Goal: Task Accomplishment & Management: Use online tool/utility

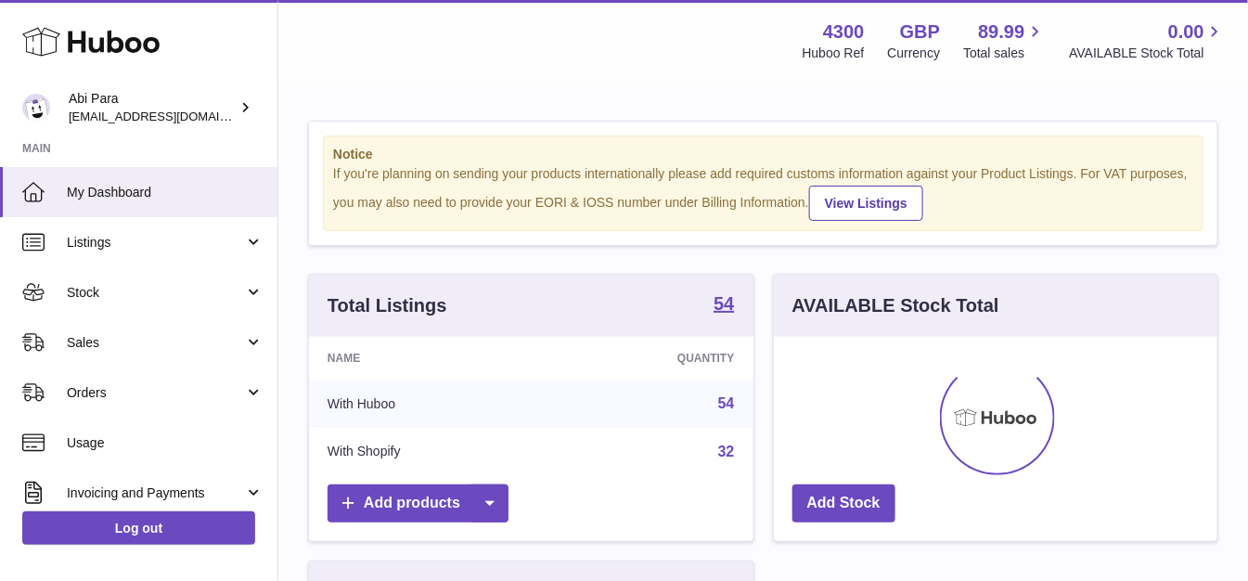
scroll to position [289, 442]
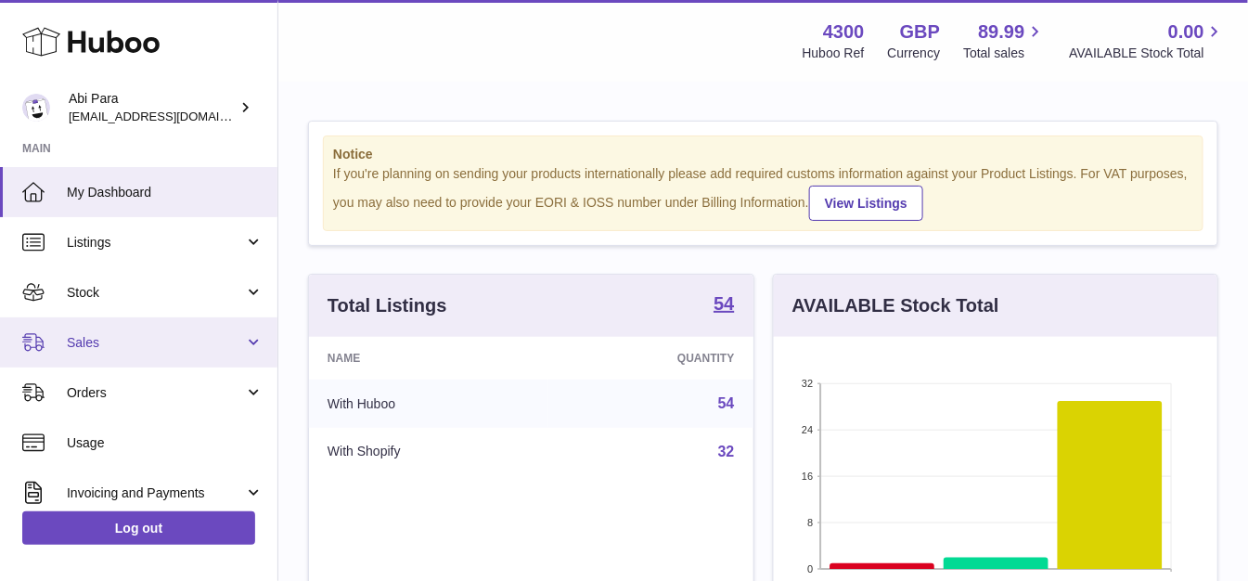
click at [173, 345] on span "Sales" at bounding box center [155, 343] width 177 height 18
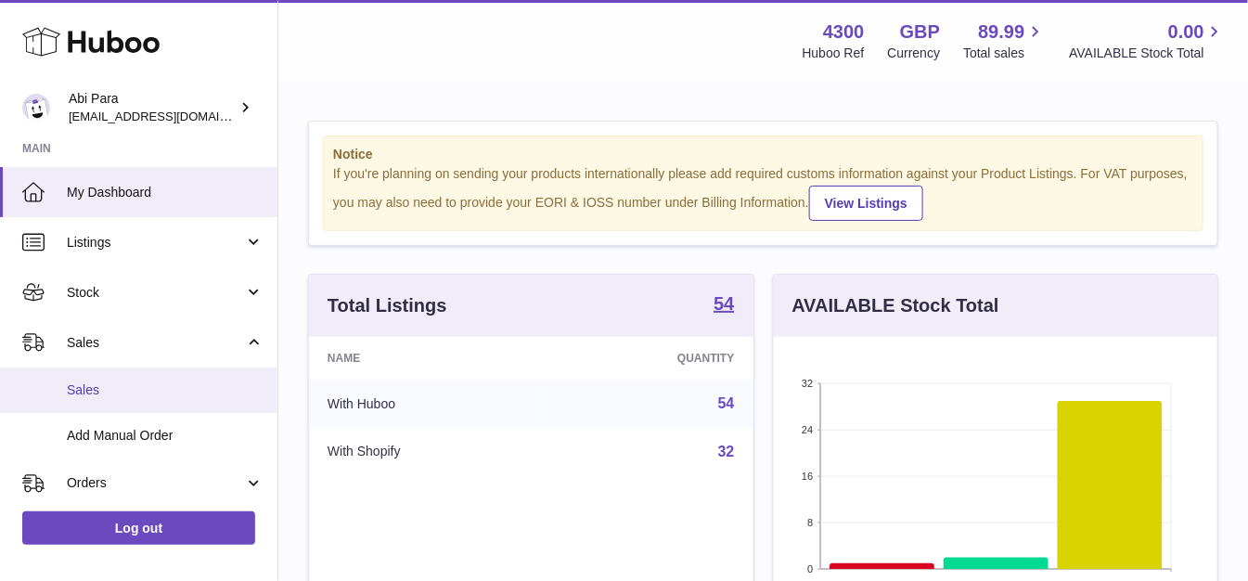
click at [173, 391] on span "Sales" at bounding box center [165, 390] width 197 height 18
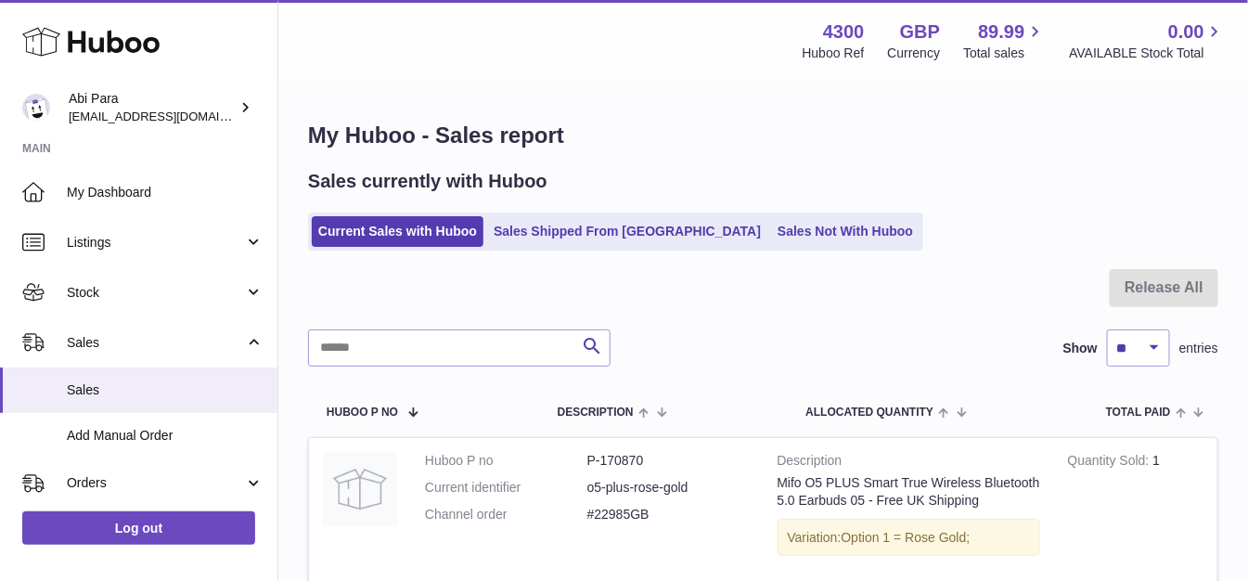
click at [749, 214] on ul "Current Sales with Huboo Sales Shipped From [GEOGRAPHIC_DATA] Sales Not With Hu…" at bounding box center [615, 231] width 615 height 38
click at [771, 235] on link "Sales Not With Huboo" at bounding box center [845, 231] width 148 height 31
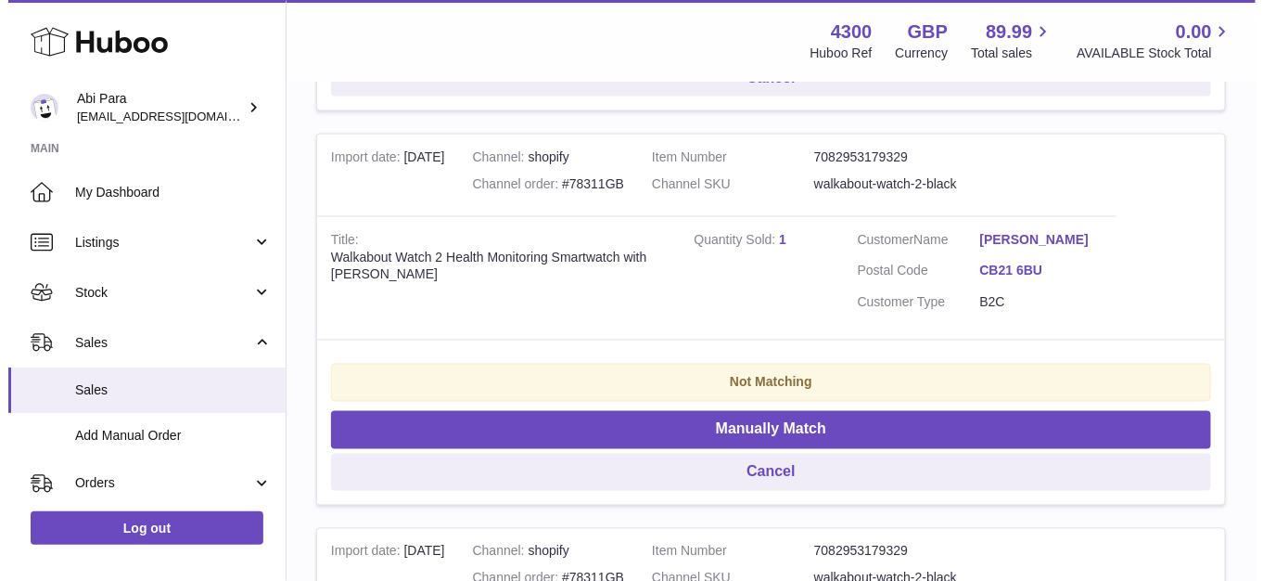
scroll to position [3124, 0]
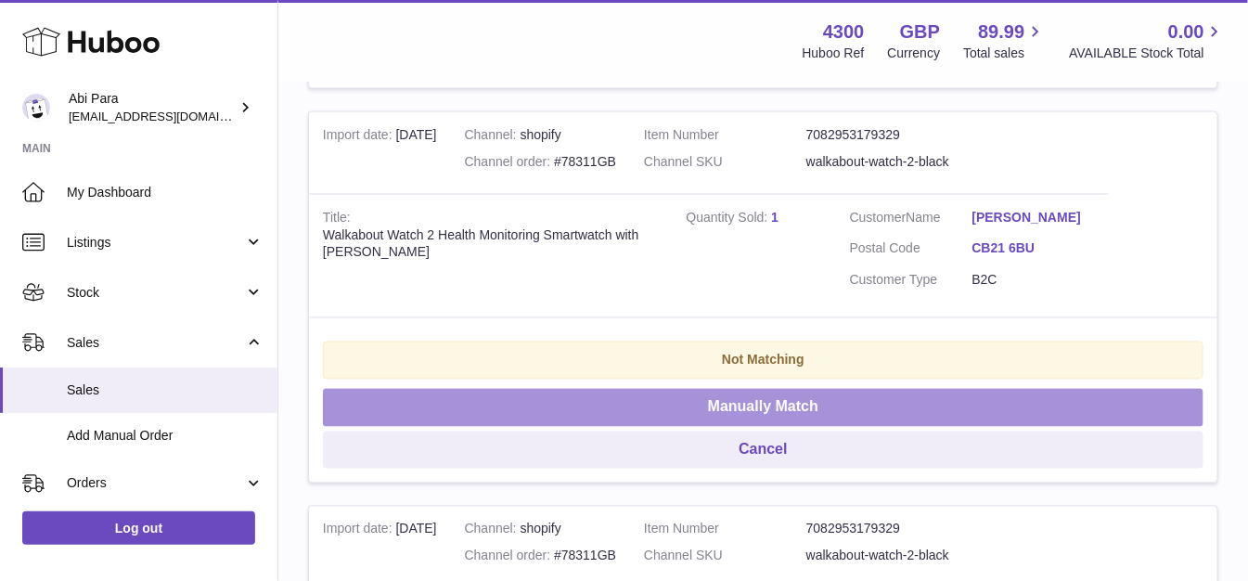
click at [801, 408] on button "Manually Match" at bounding box center [763, 408] width 880 height 38
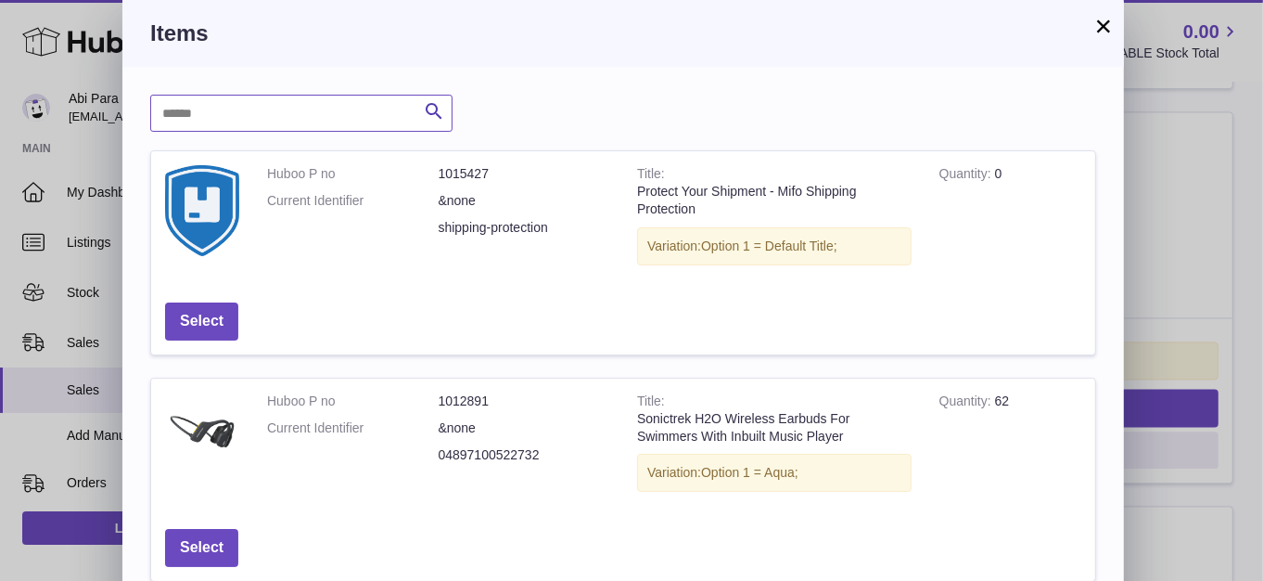
click at [272, 96] on input "text" at bounding box center [301, 113] width 302 height 37
type input "*********"
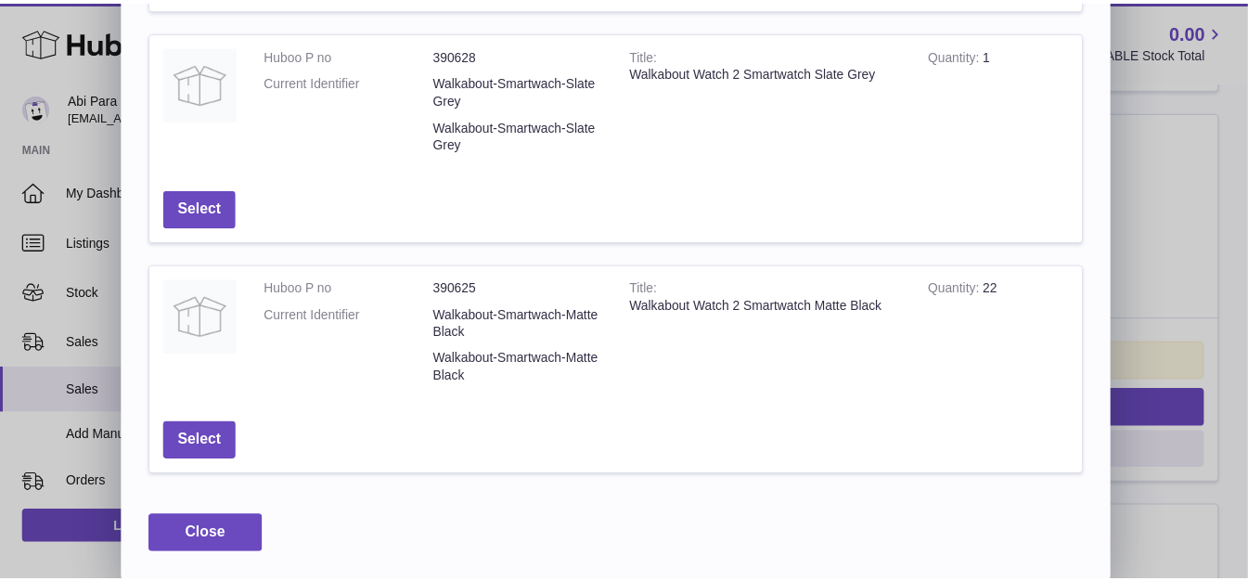
scroll to position [786, 0]
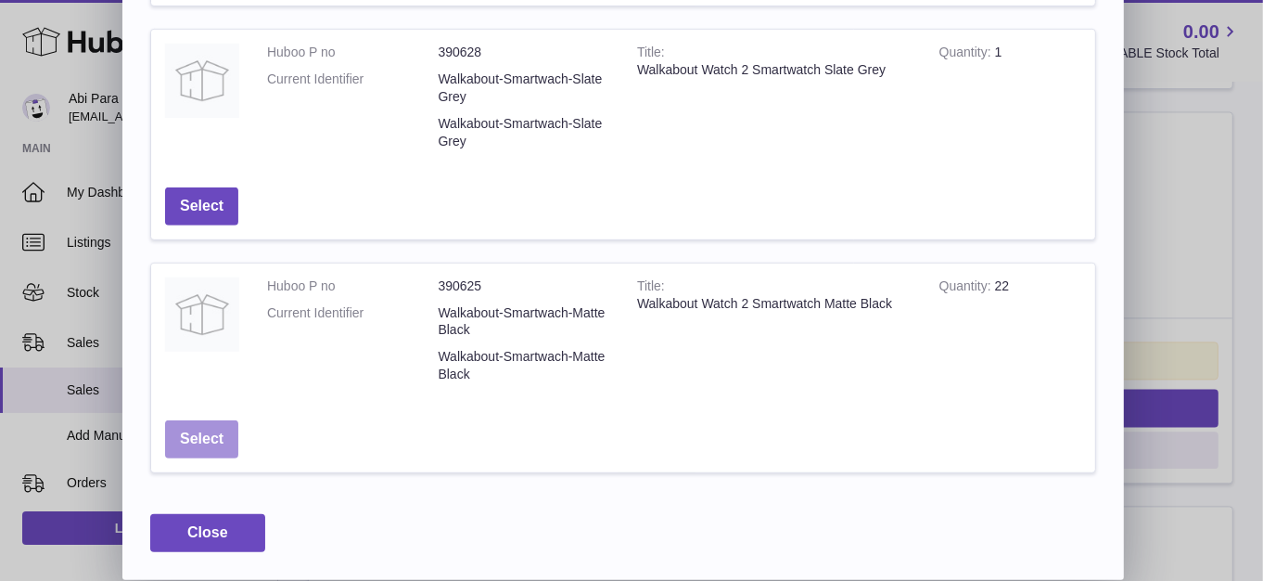
click at [195, 448] on button "Select" at bounding box center [201, 439] width 73 height 38
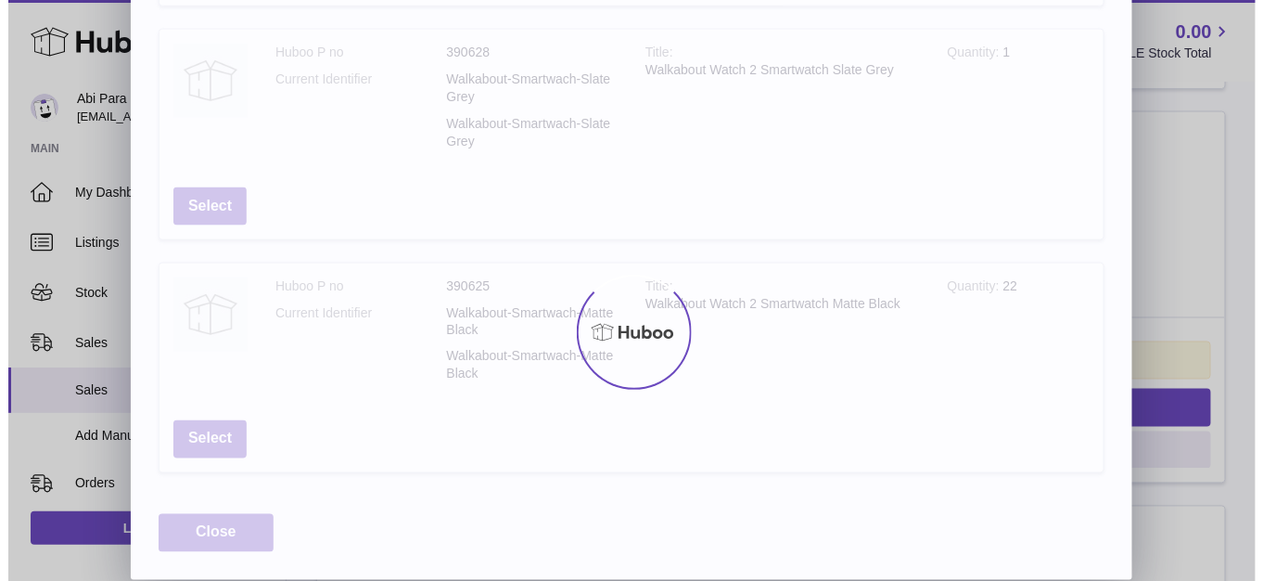
scroll to position [0, 0]
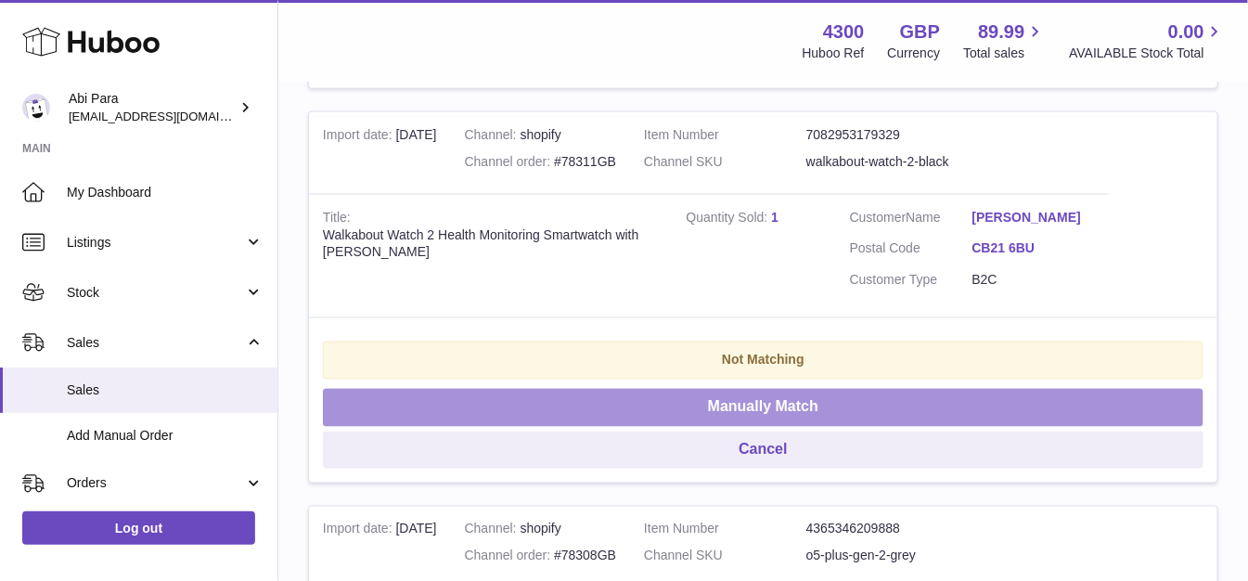
click at [781, 417] on button "Manually Match" at bounding box center [763, 408] width 880 height 38
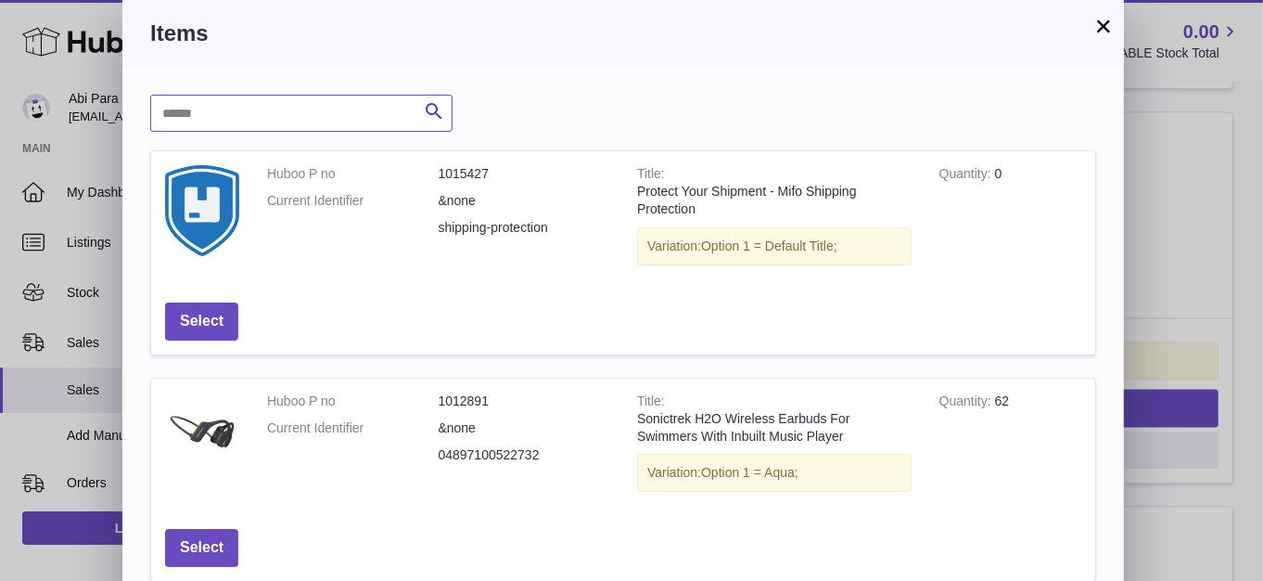
click at [300, 123] on input "text" at bounding box center [301, 113] width 302 height 37
type input "*********"
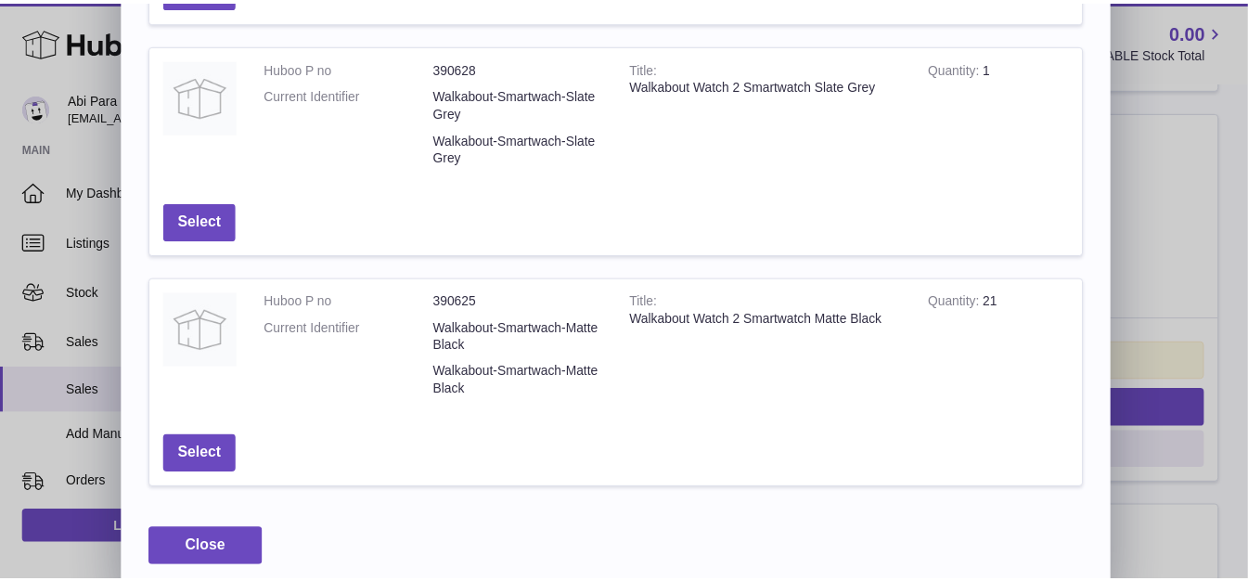
scroll to position [786, 0]
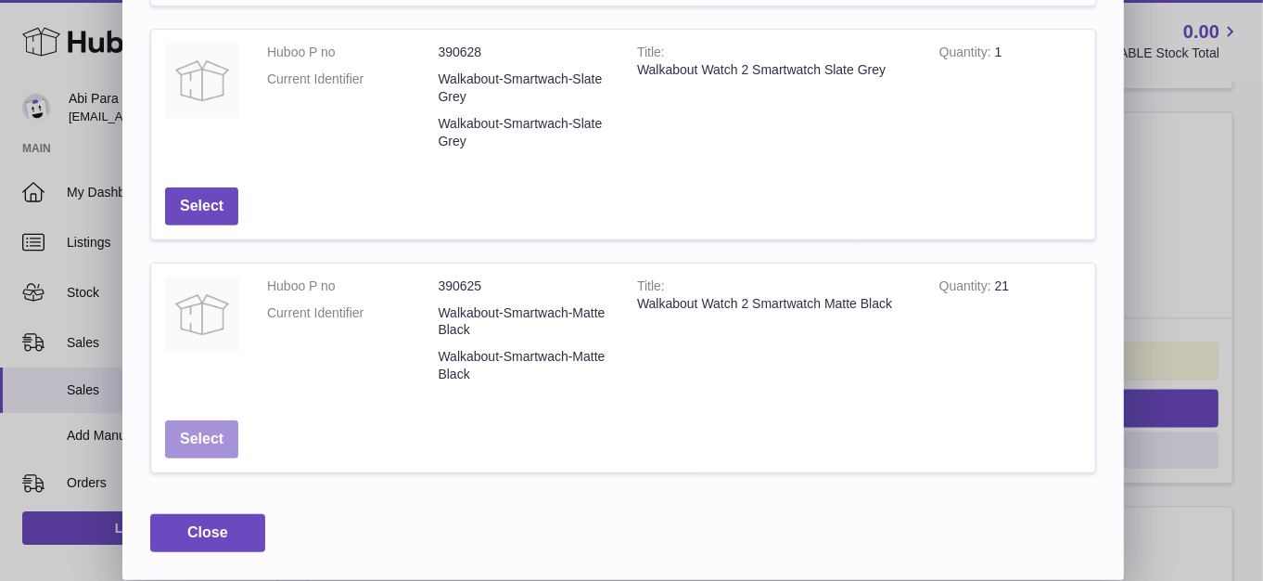
click at [184, 433] on button "Select" at bounding box center [201, 439] width 73 height 38
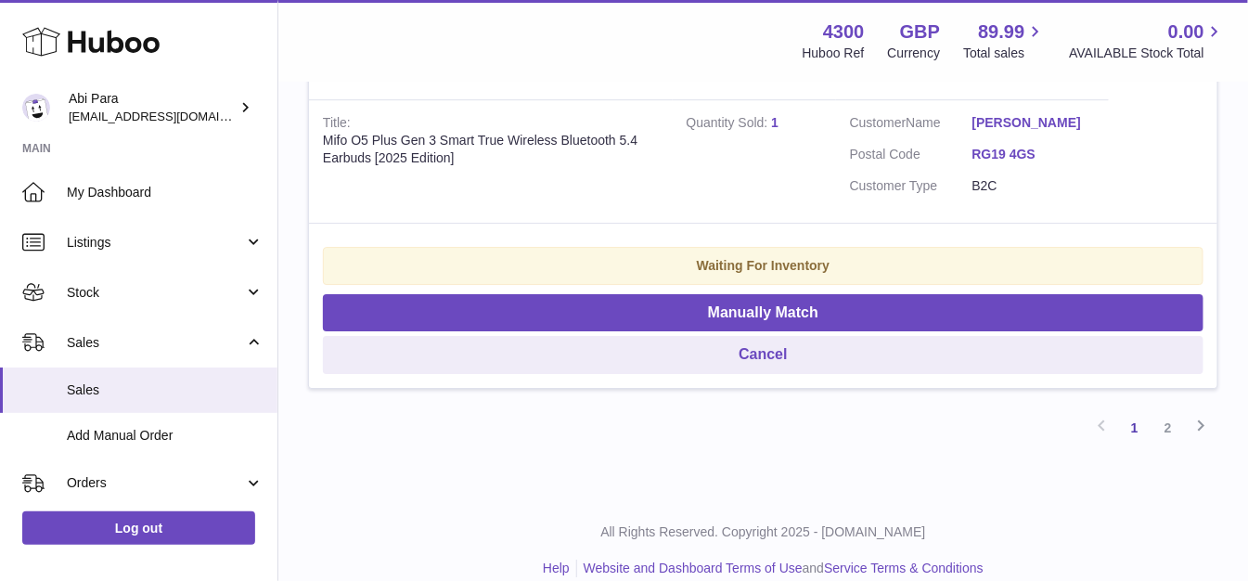
scroll to position [4037, 0]
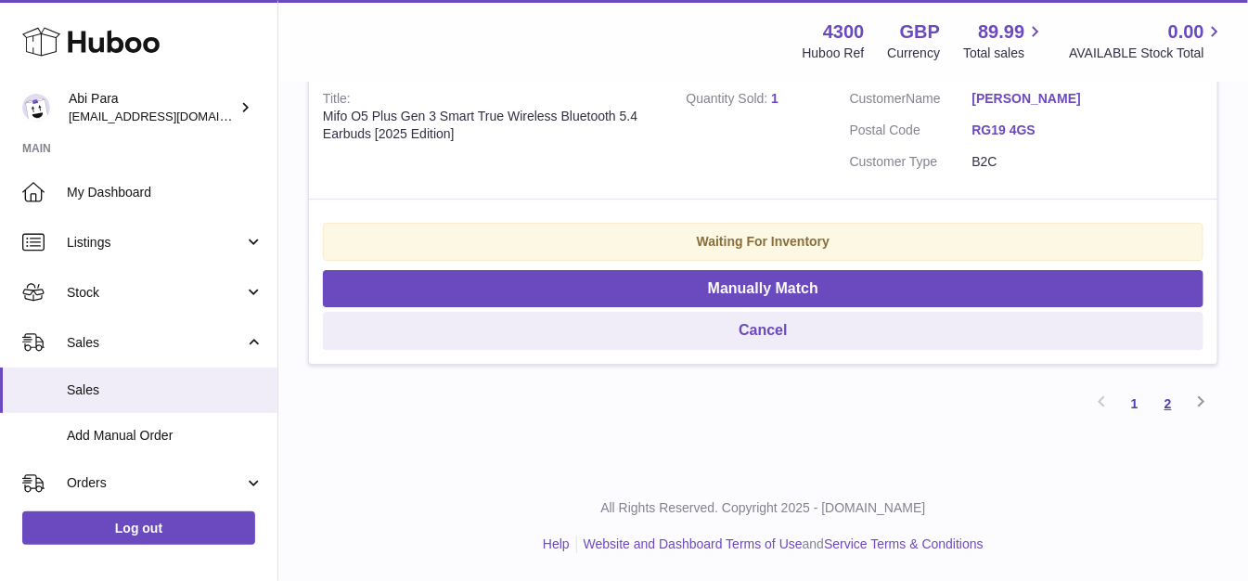
click at [1179, 397] on link "2" at bounding box center [1167, 403] width 33 height 33
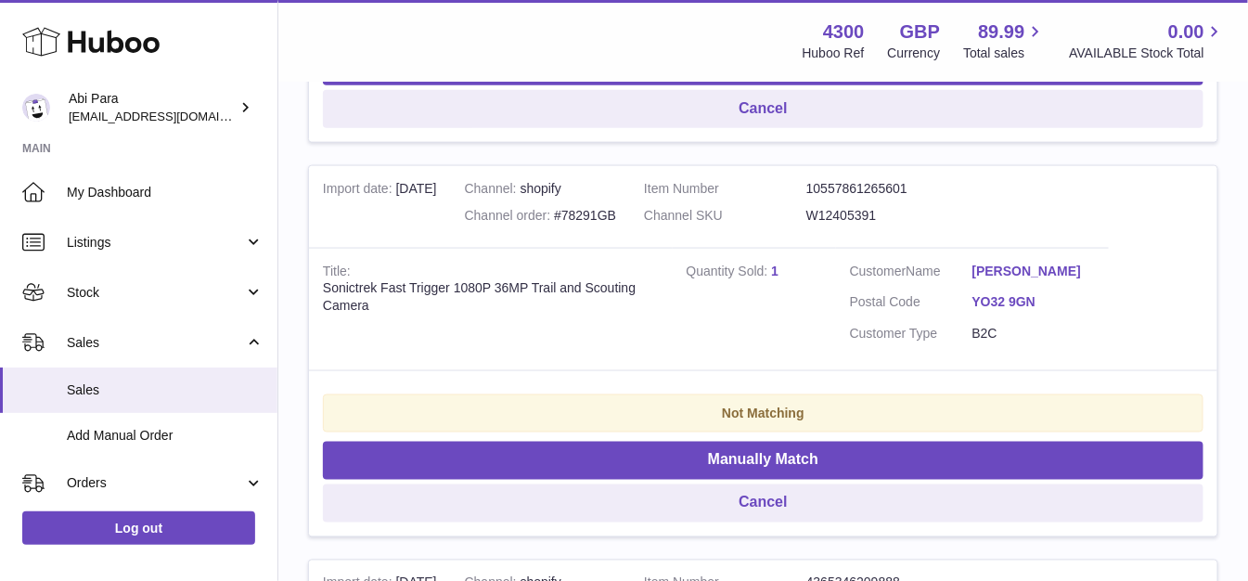
scroll to position [701, 0]
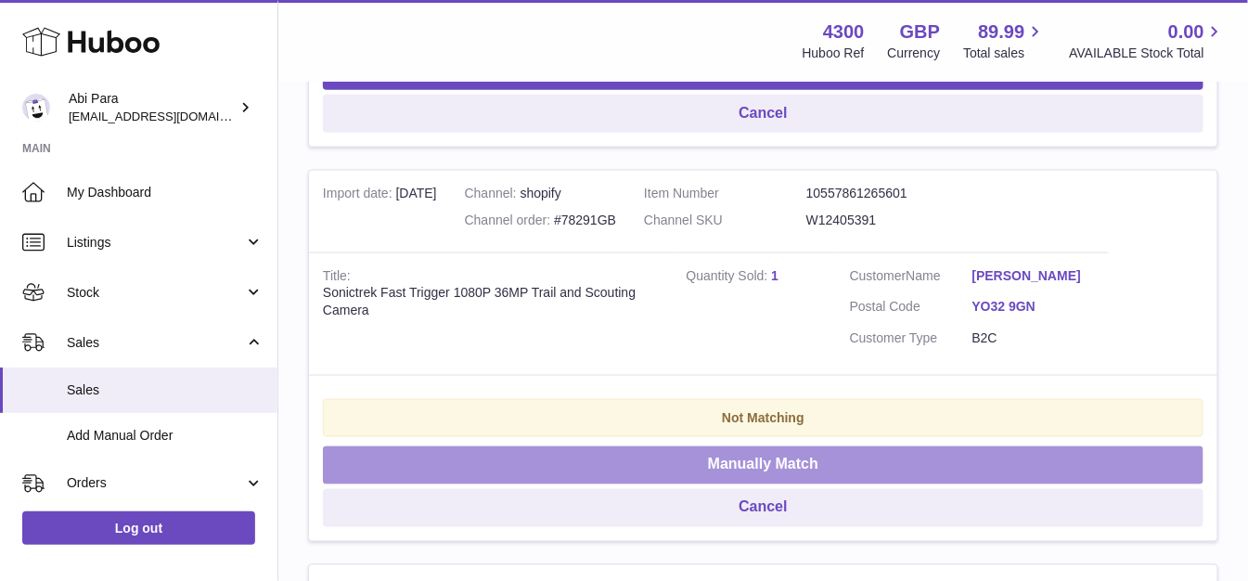
click at [698, 470] on button "Manually Match" at bounding box center [763, 465] width 880 height 38
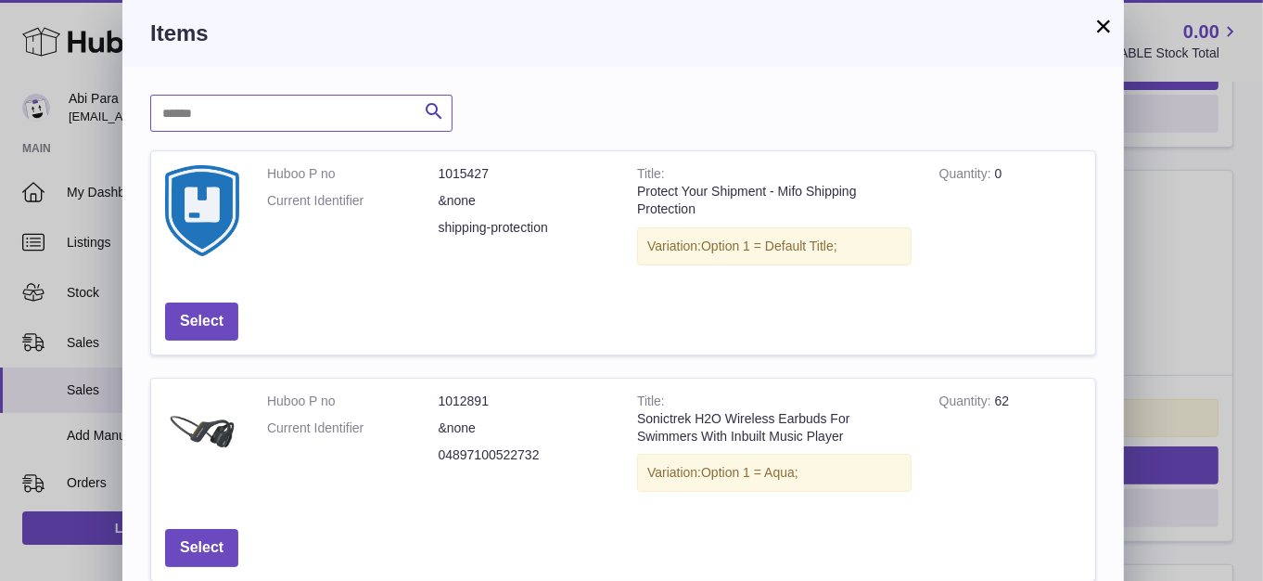
click at [318, 114] on input "text" at bounding box center [301, 113] width 302 height 37
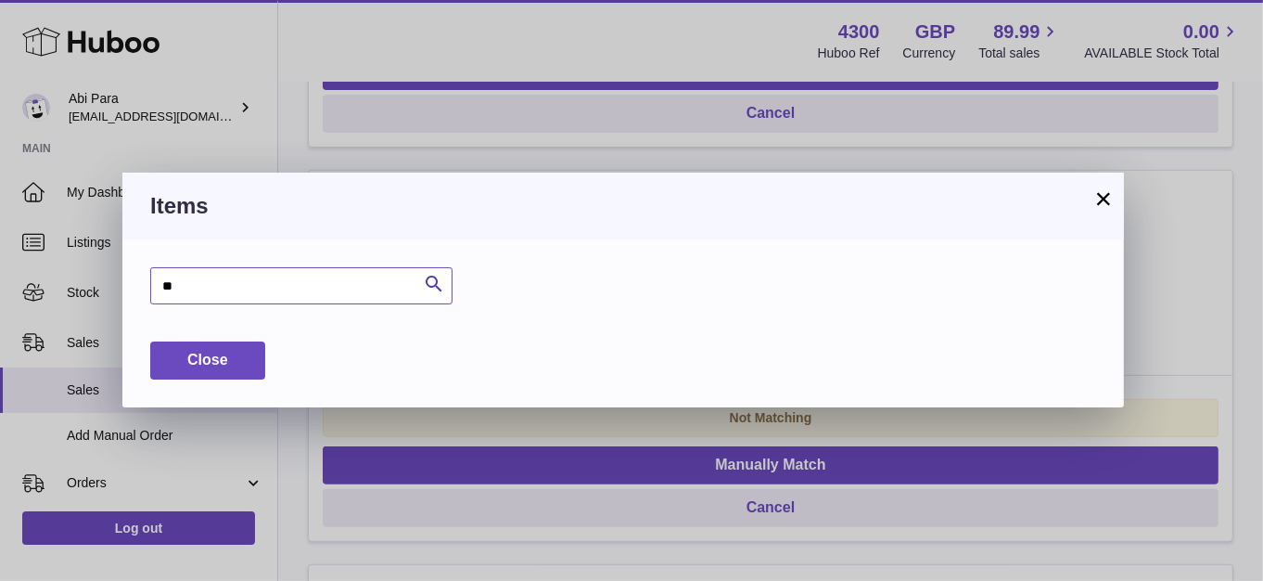
type input "*"
click at [1098, 197] on button "×" at bounding box center [1104, 198] width 22 height 22
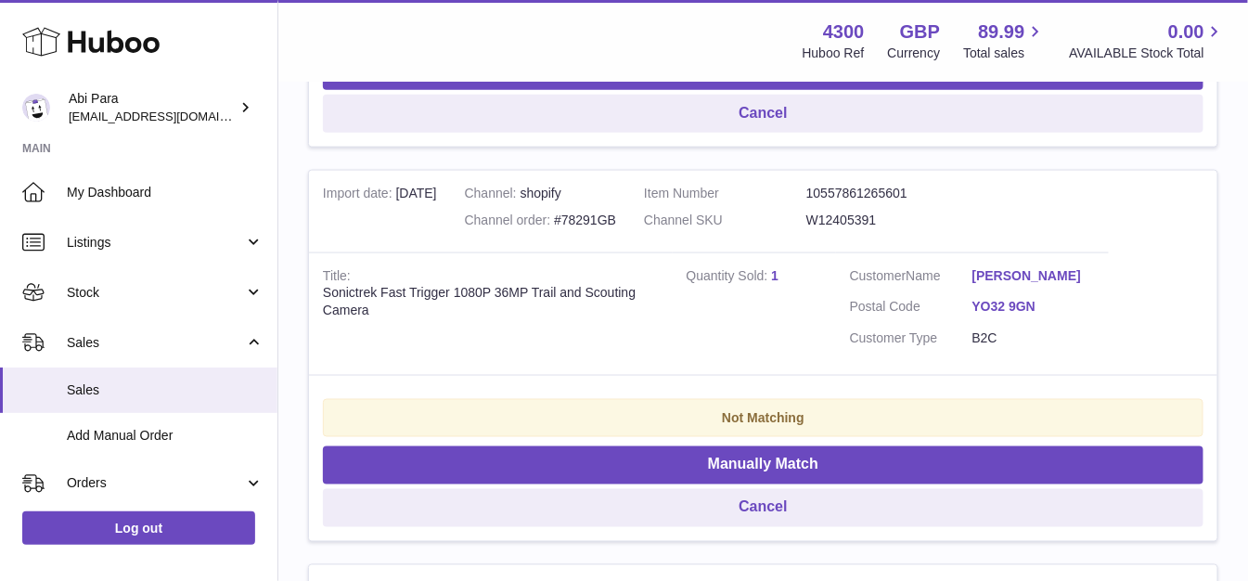
click at [856, 223] on dd "W12405391" at bounding box center [887, 220] width 162 height 18
copy dd "W12405391"
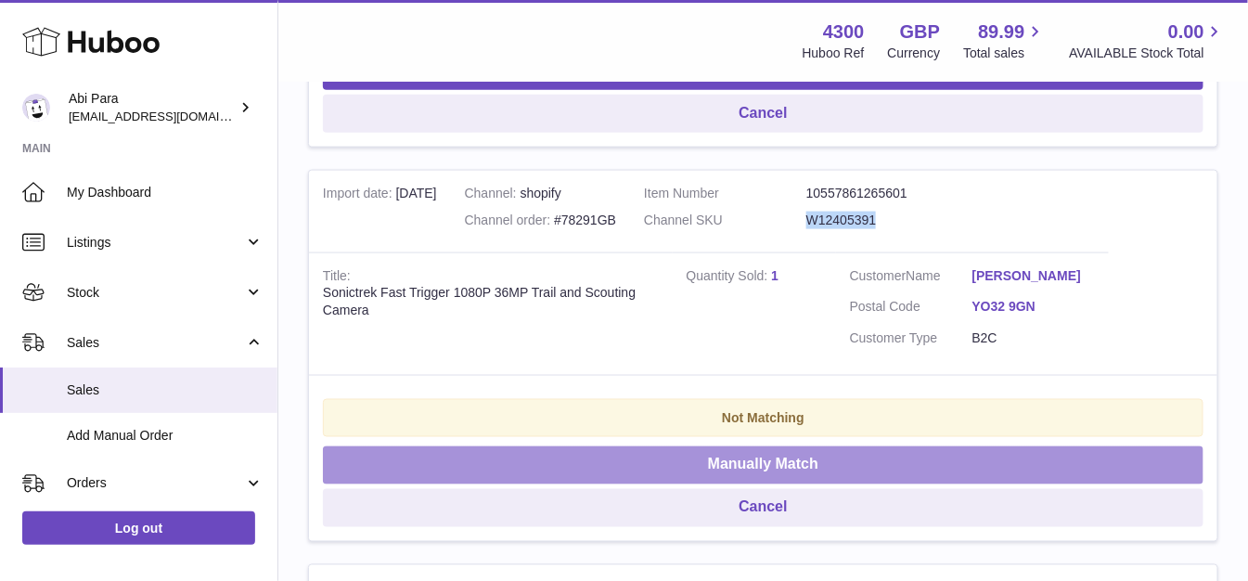
click at [763, 471] on button "Manually Match" at bounding box center [763, 465] width 880 height 38
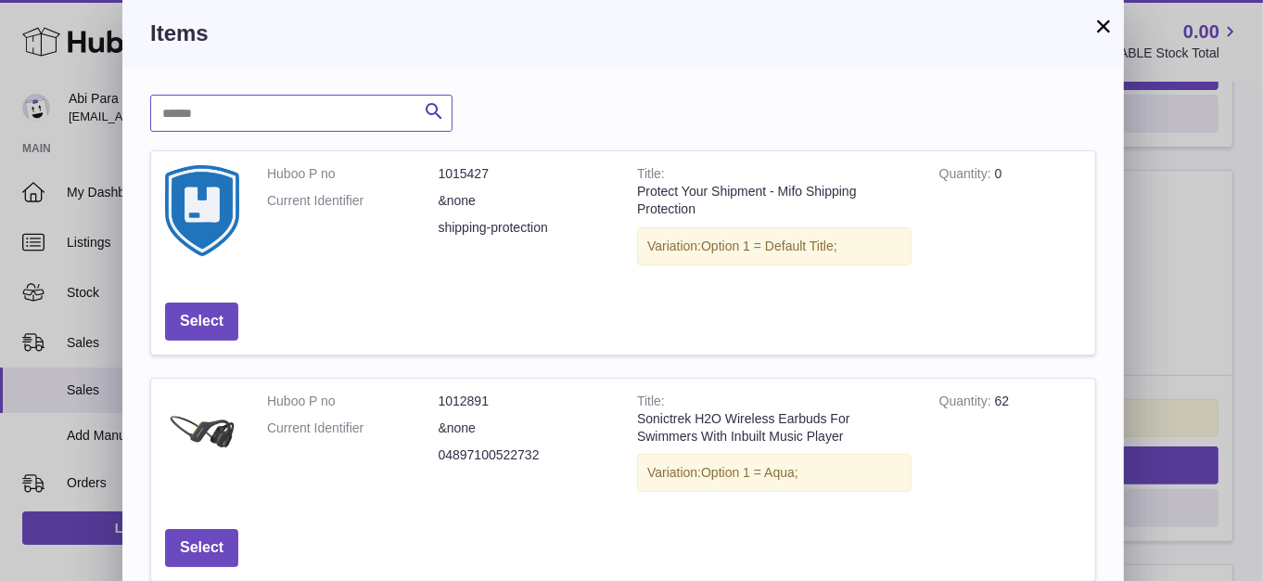
click at [384, 121] on input "text" at bounding box center [301, 113] width 302 height 37
paste input "*********"
type input "*********"
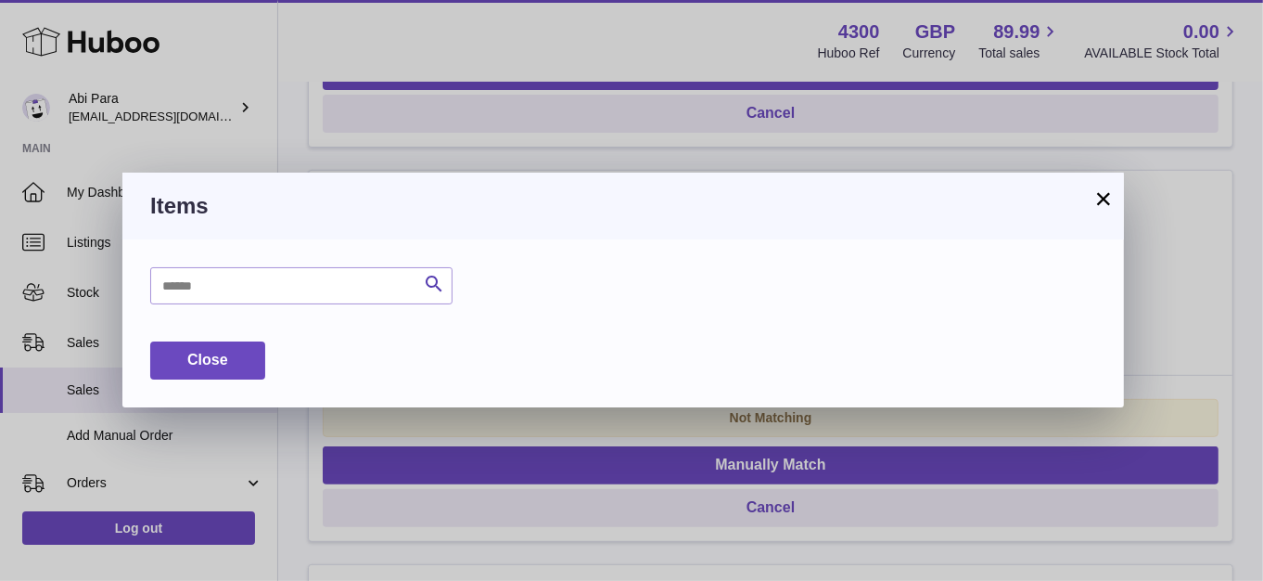
click at [1115, 198] on div "Items" at bounding box center [623, 206] width 1002 height 67
click at [1105, 200] on button "×" at bounding box center [1104, 198] width 22 height 22
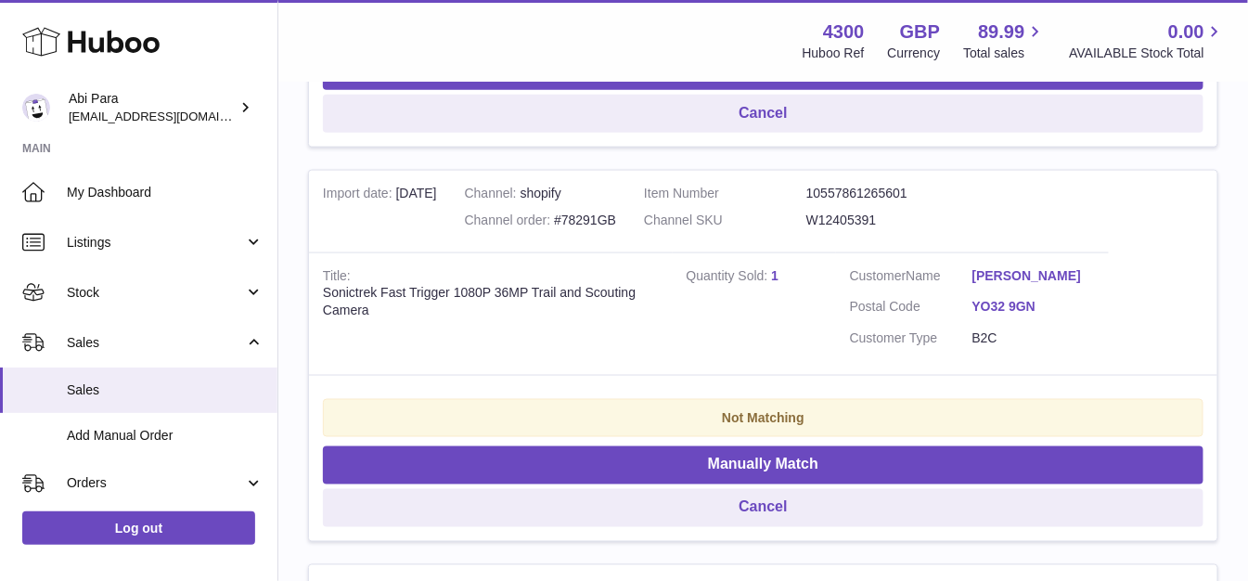
click at [358, 293] on div "Sonictrek Fast Trigger 1080P 36MP Trail and Scouting Camera" at bounding box center [491, 301] width 336 height 35
copy div "Sonictrek"
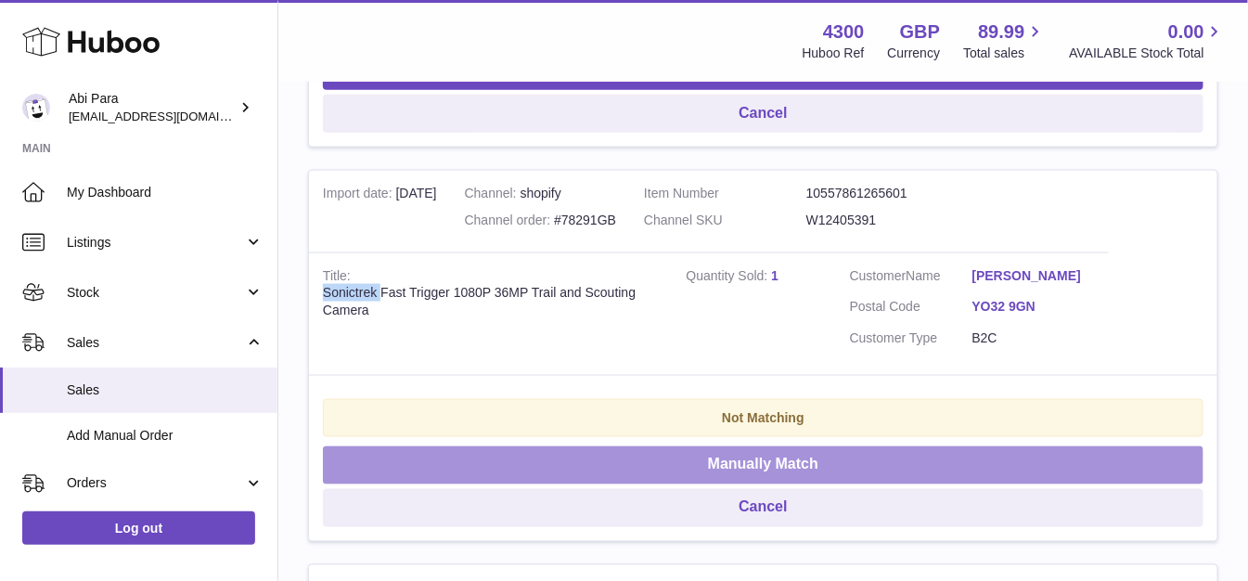
click at [577, 455] on button "Manually Match" at bounding box center [763, 465] width 880 height 38
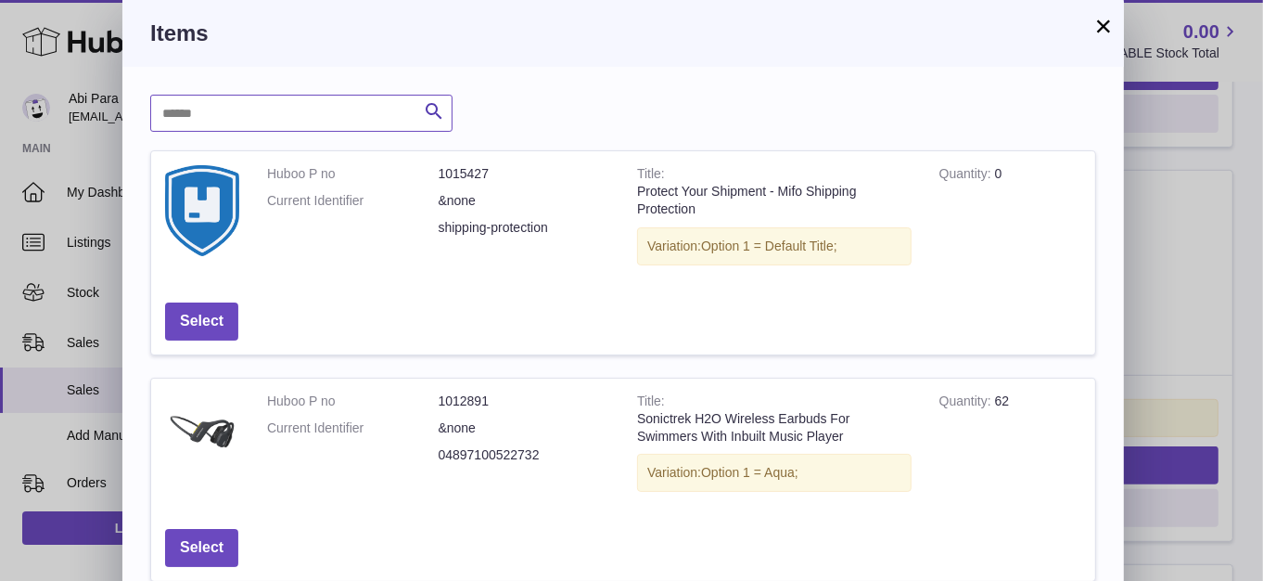
click at [343, 113] on input "text" at bounding box center [301, 113] width 302 height 37
paste input "*********"
type input "*********"
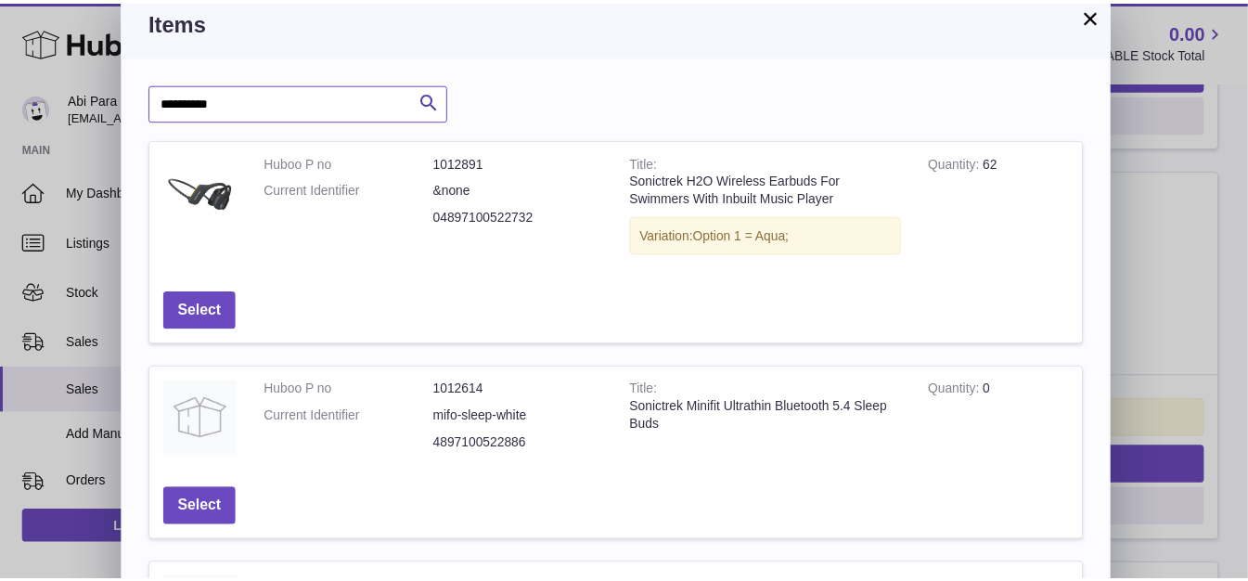
scroll to position [0, 0]
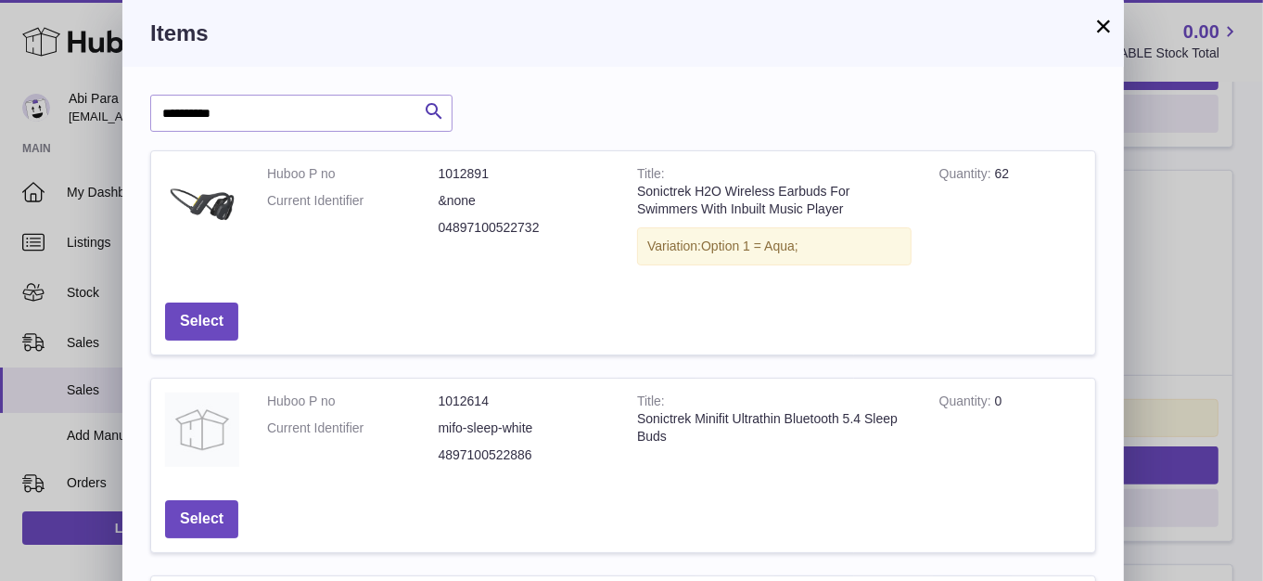
click at [1093, 23] on button "×" at bounding box center [1104, 26] width 22 height 22
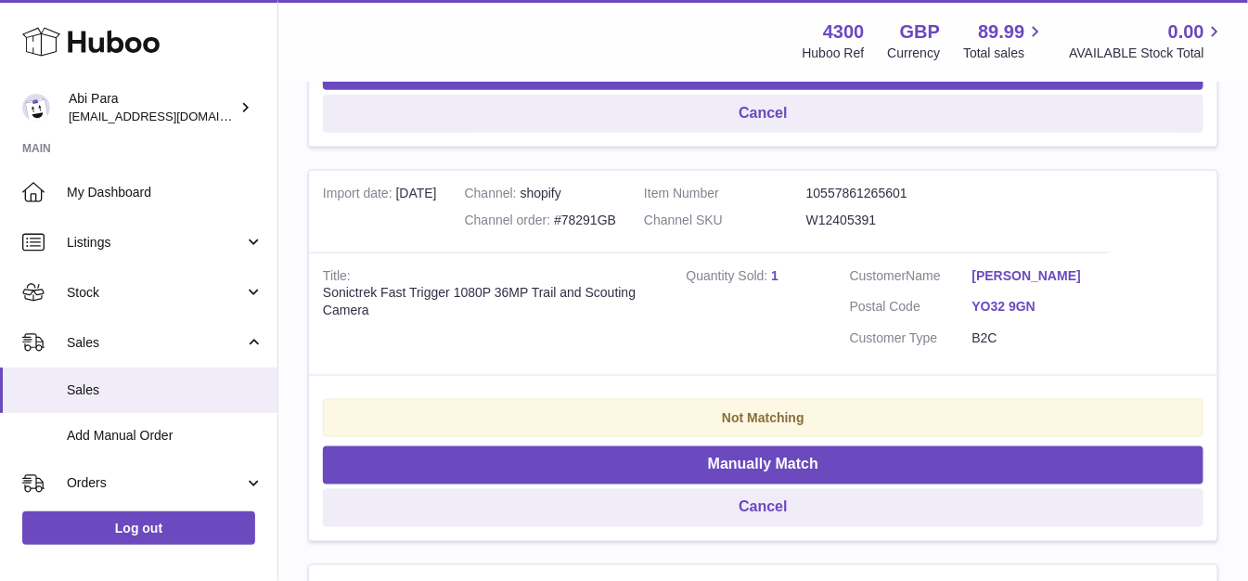
click at [607, 220] on div "Channel order #78291GB" at bounding box center [540, 220] width 151 height 18
copy div "78291GB"
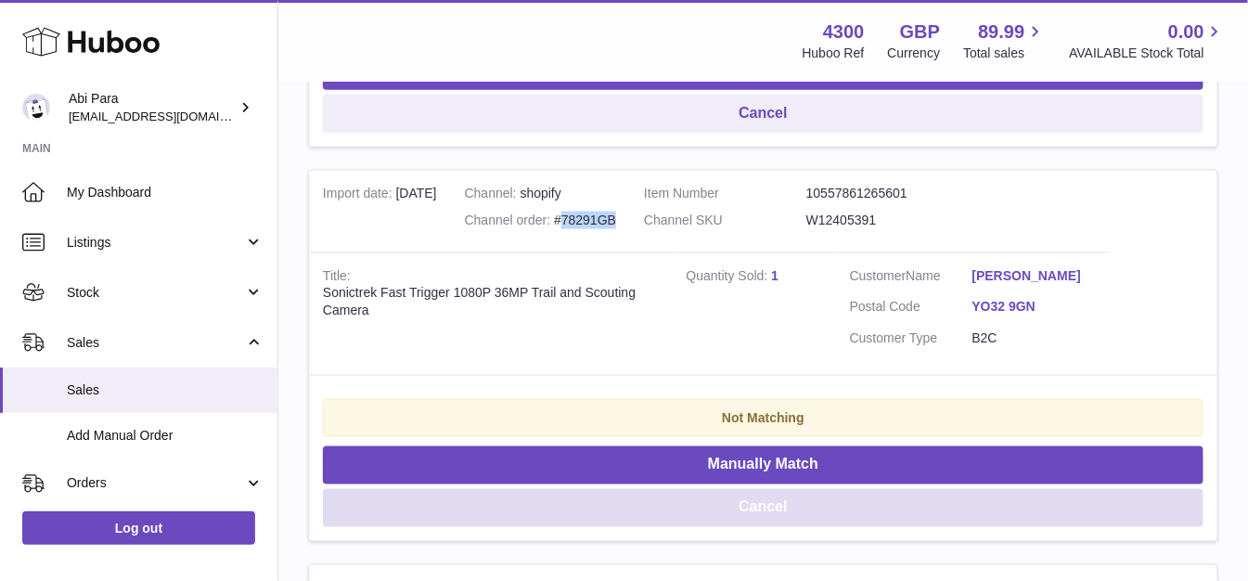
click at [751, 503] on button "Cancel" at bounding box center [763, 508] width 880 height 38
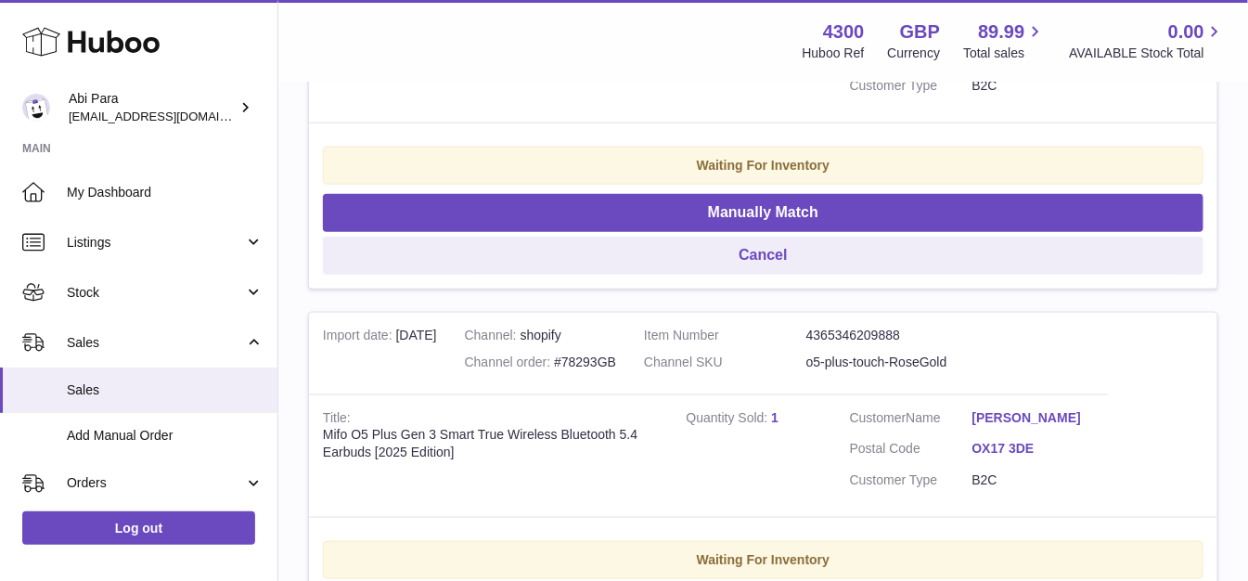
scroll to position [289, 0]
